Goal: Information Seeking & Learning: Learn about a topic

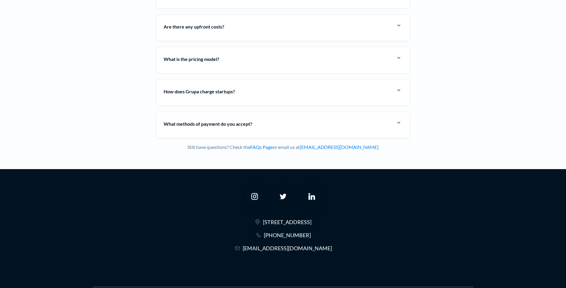
scroll to position [2353, 0]
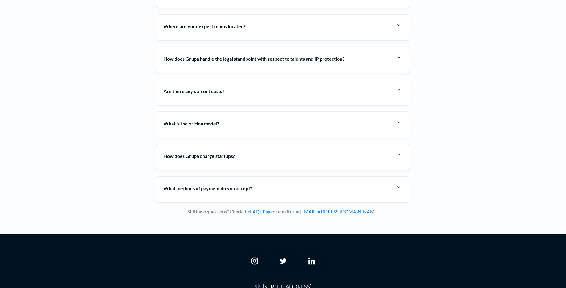
scroll to position [2319, 0]
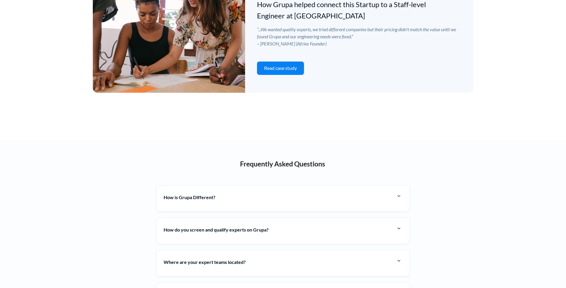
scroll to position [2086, 0]
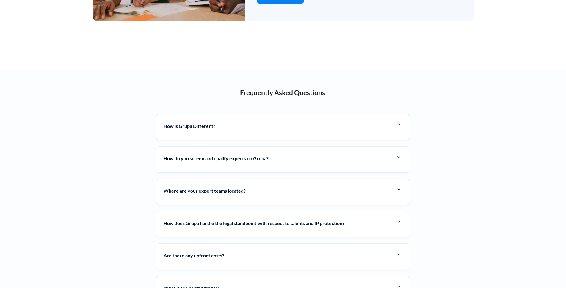
click at [400, 124] on img at bounding box center [398, 124] width 7 height 7
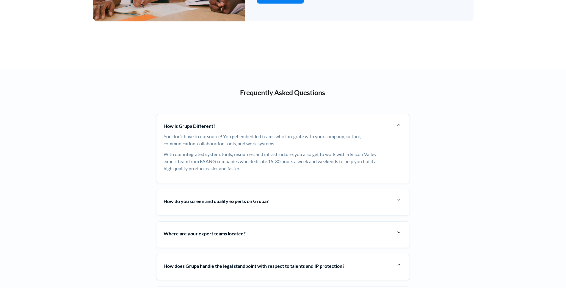
click at [400, 124] on img at bounding box center [398, 124] width 7 height 7
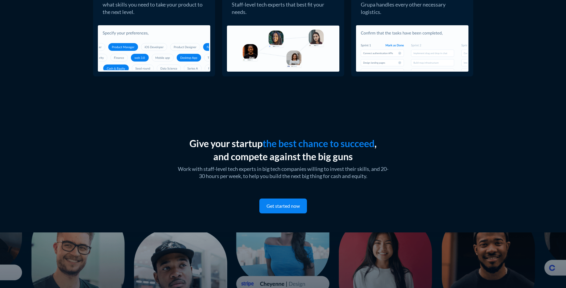
scroll to position [1372, 0]
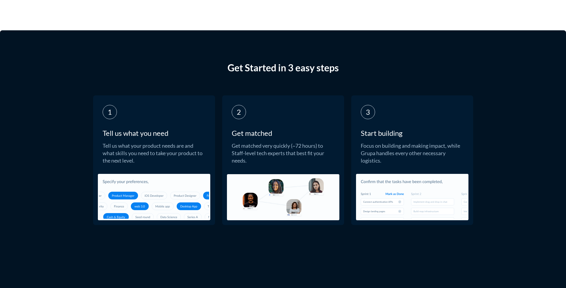
click at [273, 183] on img at bounding box center [283, 197] width 112 height 46
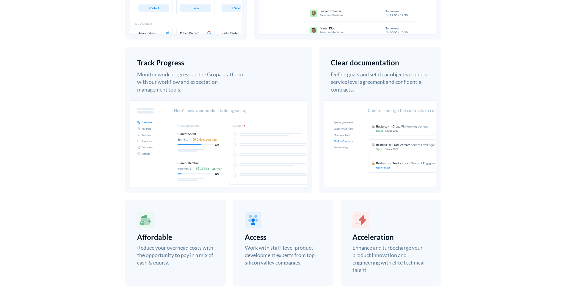
scroll to position [480, 0]
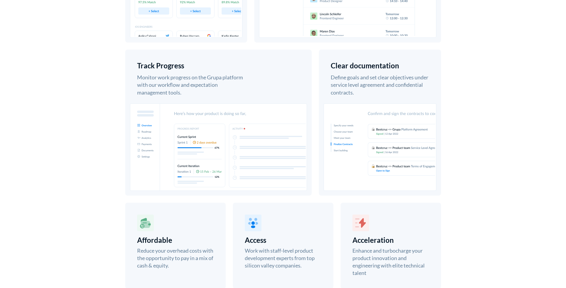
click at [225, 149] on img at bounding box center [218, 146] width 177 height 87
drag, startPoint x: 225, startPoint y: 148, endPoint x: 95, endPoint y: 109, distance: 135.3
click at [95, 109] on div "Why Grupa? Speed up innovation by hiring the best technical experts and build w…" at bounding box center [283, 81] width 381 height 483
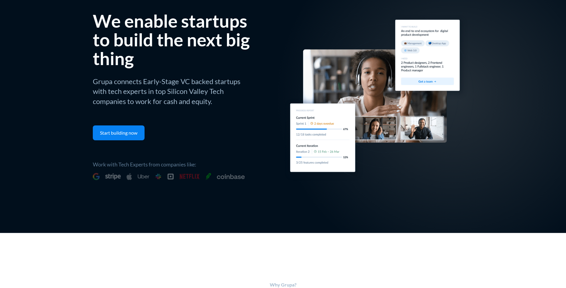
scroll to position [0, 0]
